Goal: Task Accomplishment & Management: Use online tool/utility

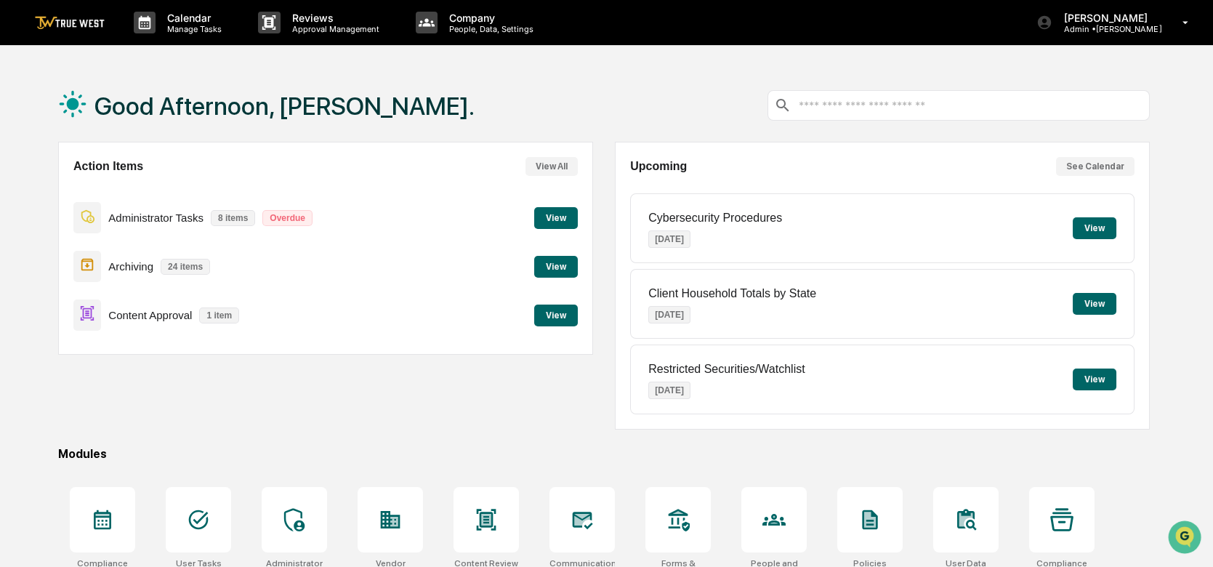
click at [554, 311] on button "View" at bounding box center [556, 316] width 44 height 22
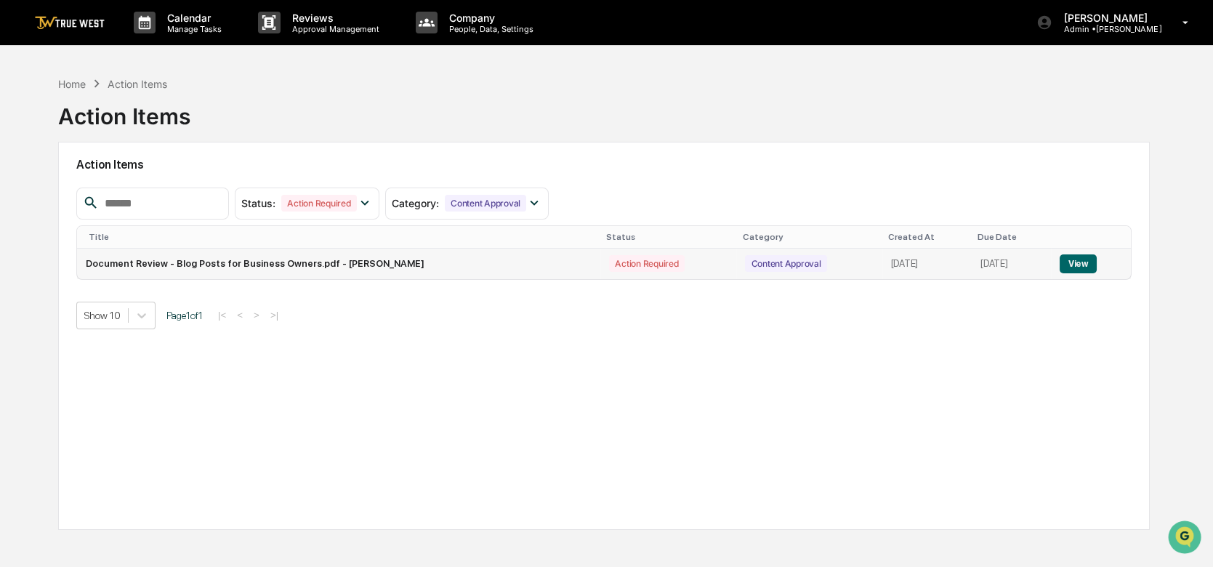
click at [1080, 260] on button "View" at bounding box center [1078, 263] width 37 height 19
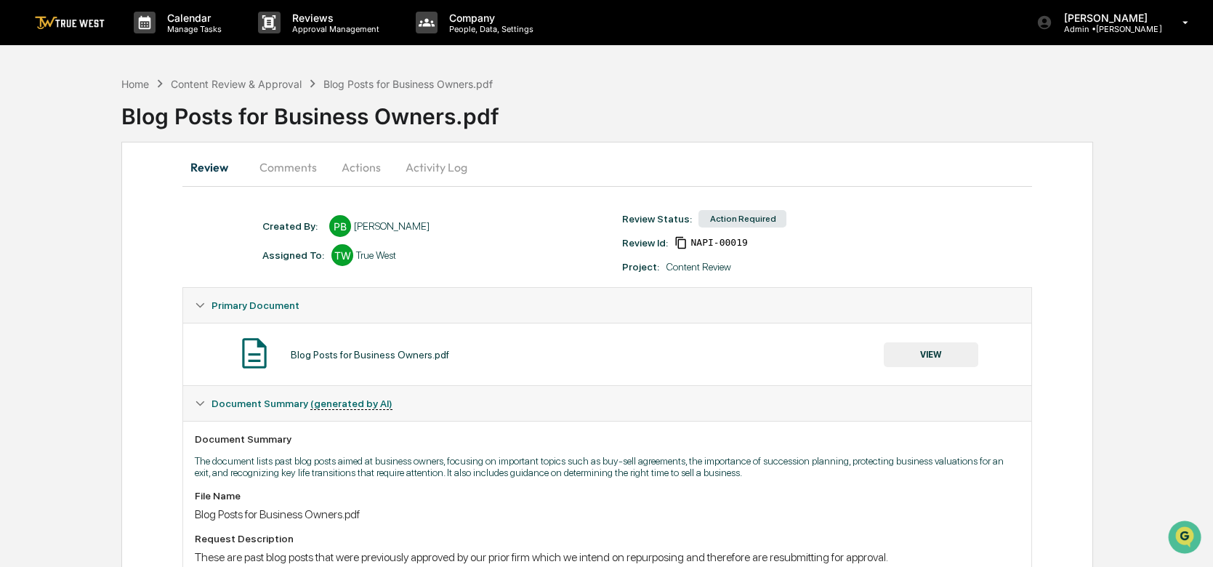
click at [366, 172] on button "Actions" at bounding box center [361, 167] width 65 height 35
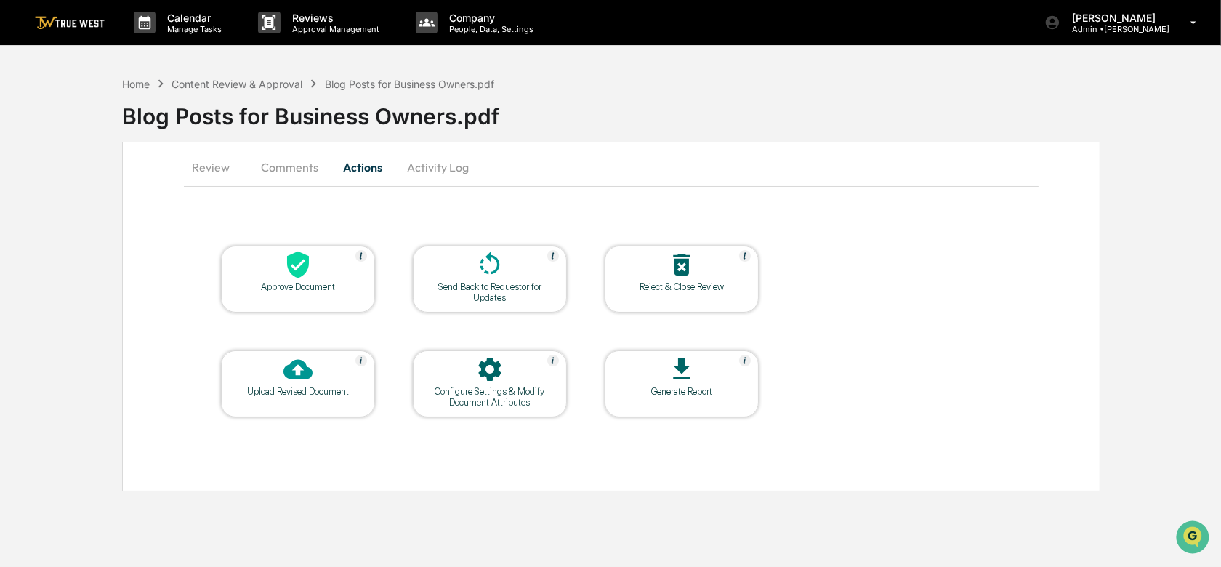
click at [325, 274] on div at bounding box center [297, 265] width 145 height 31
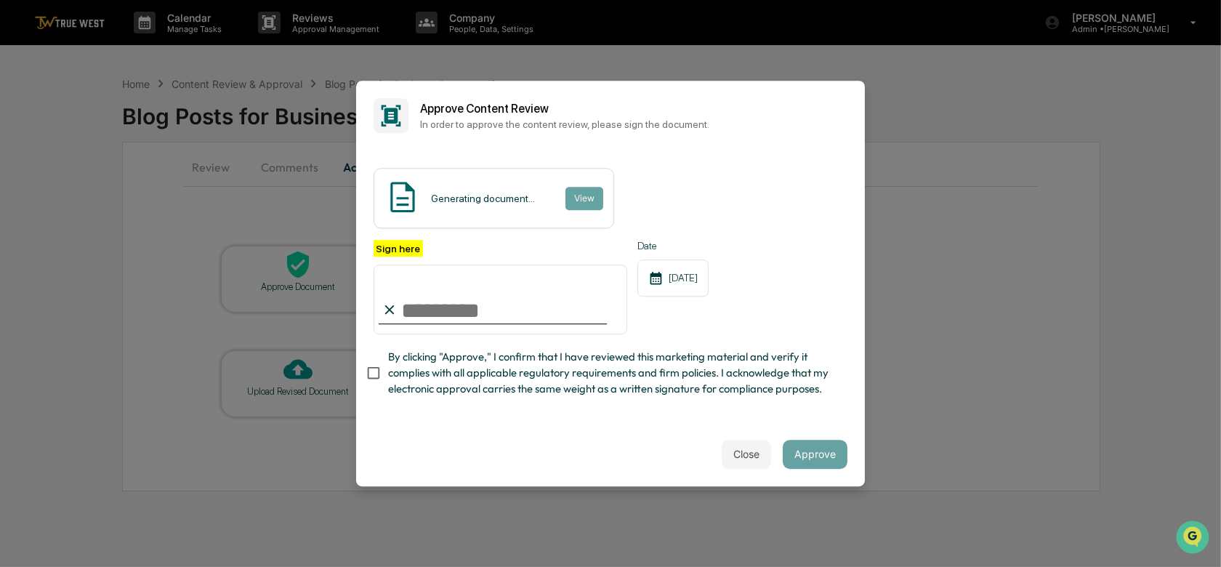
click at [473, 297] on input "Sign here" at bounding box center [501, 300] width 254 height 70
type input "**********"
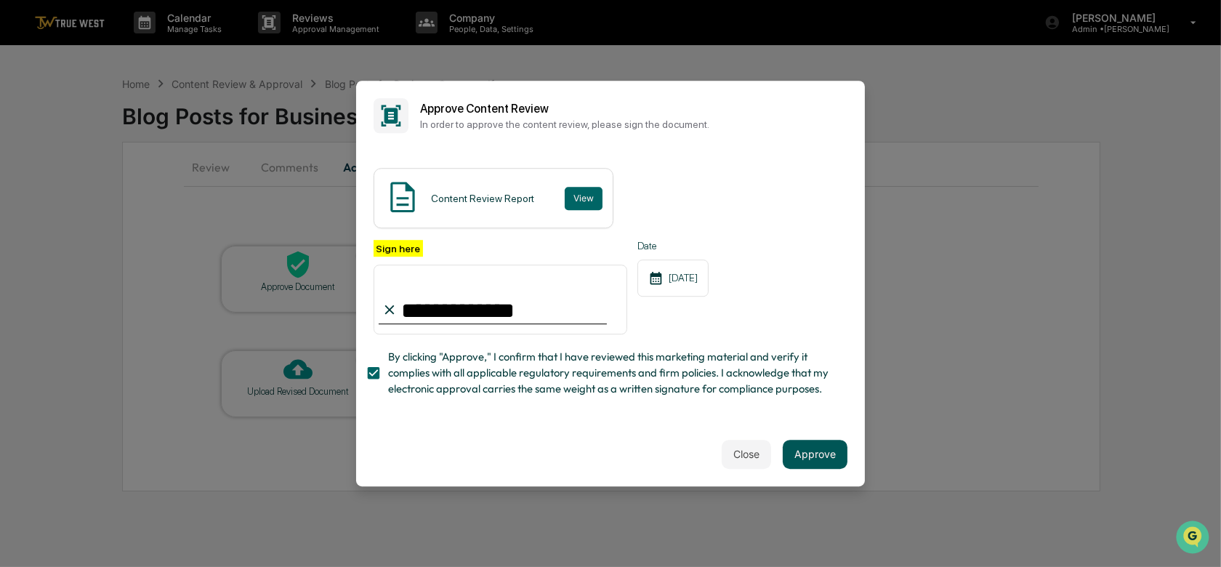
click at [813, 457] on button "Approve" at bounding box center [815, 454] width 65 height 29
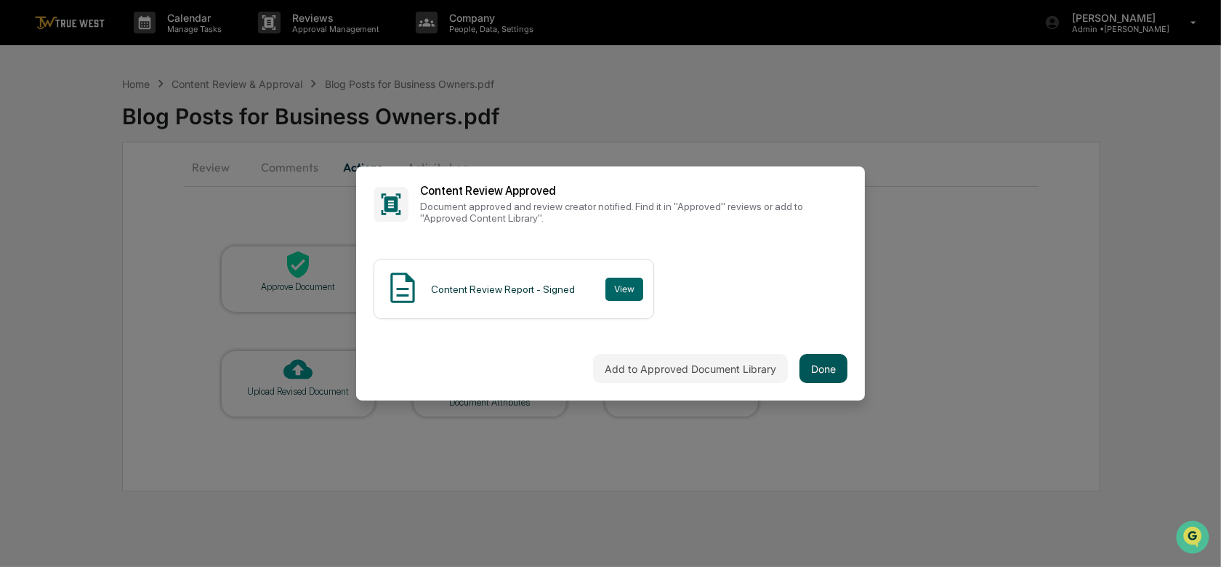
click at [819, 358] on button "Done" at bounding box center [824, 368] width 48 height 29
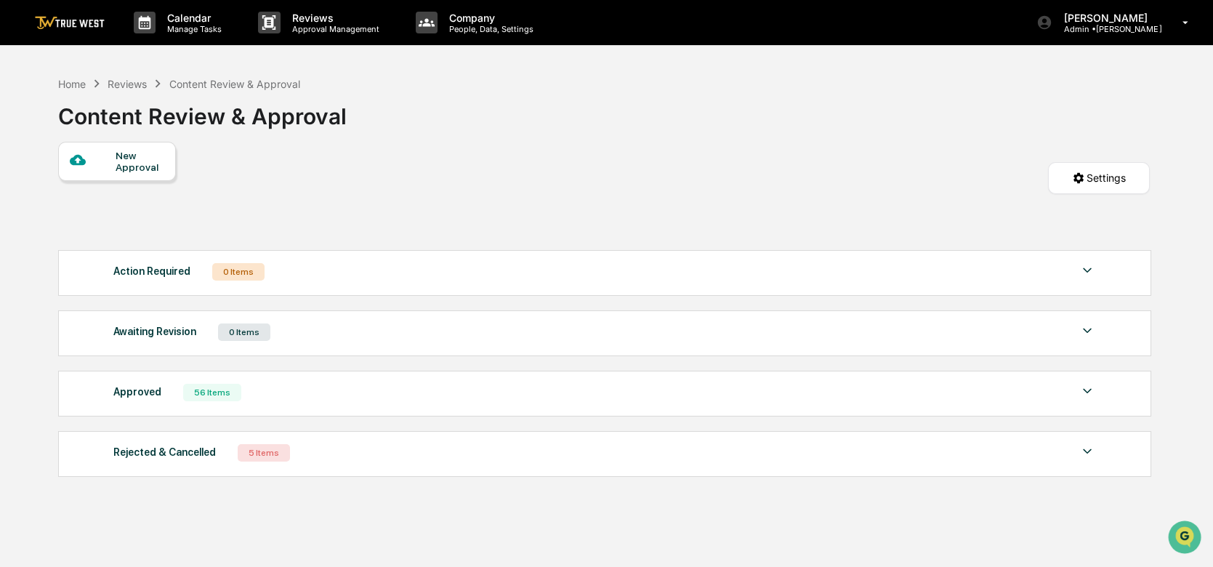
click at [141, 85] on div "Reviews" at bounding box center [127, 84] width 39 height 12
click at [74, 81] on div "Home" at bounding box center [72, 84] width 28 height 12
